Goal: Check status

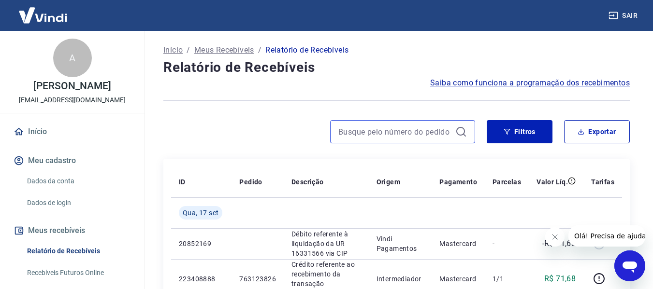
click at [355, 137] on input at bounding box center [394, 132] width 113 height 14
paste input "762281558"
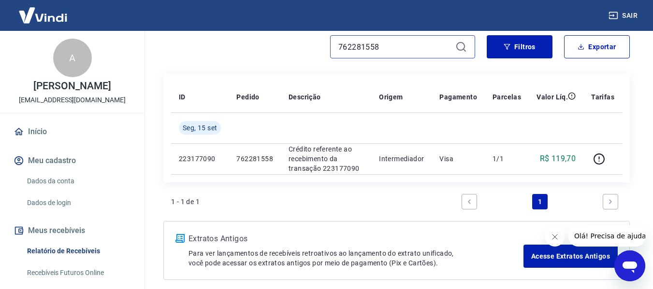
scroll to position [97, 0]
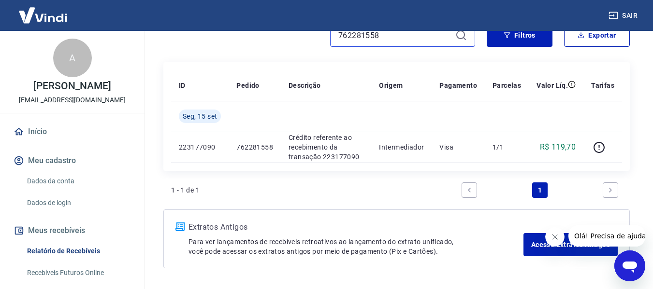
type input "762281558"
